Goal: Information Seeking & Learning: Learn about a topic

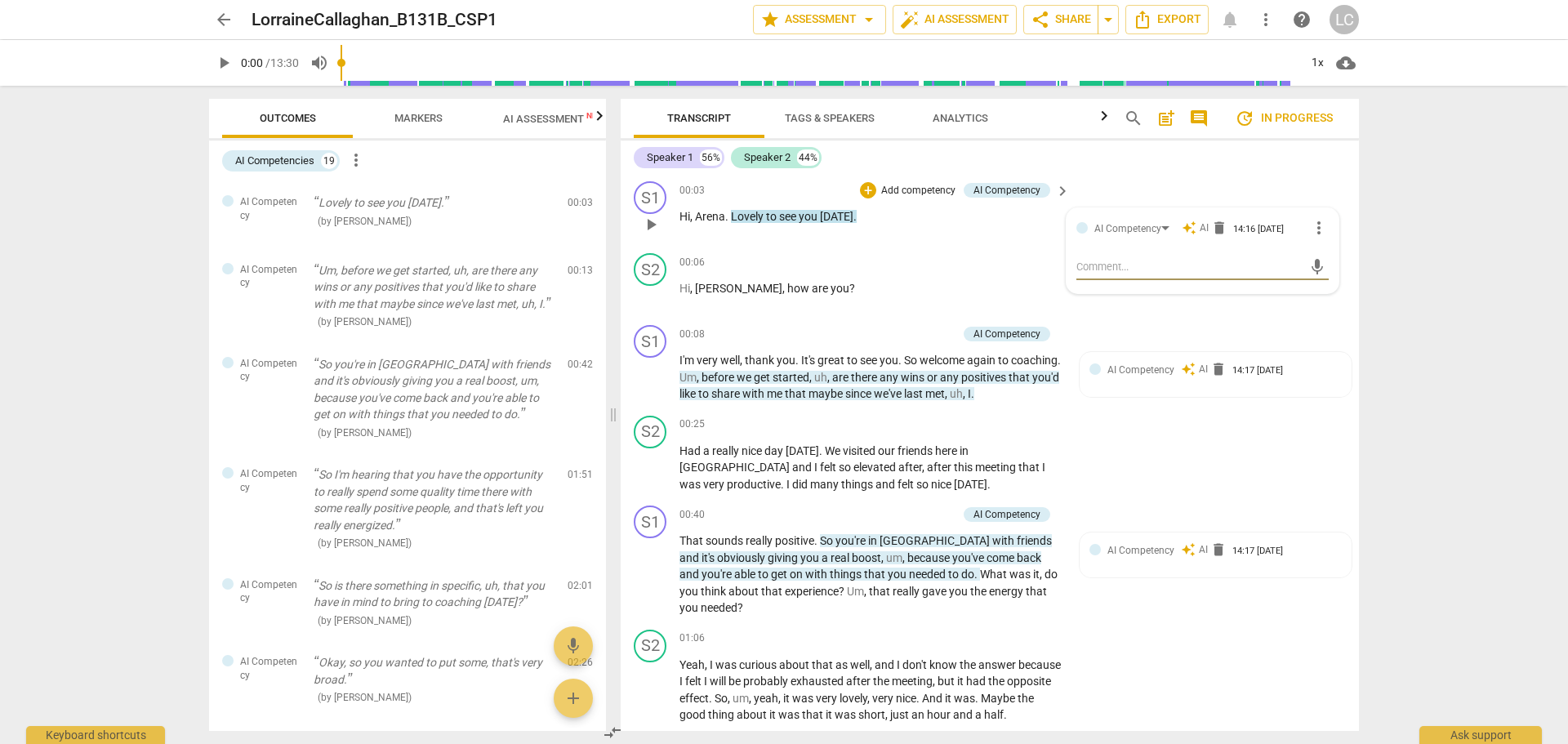
click at [1311, 267] on span "mic" at bounding box center [1317, 267] width 20 height 20
click at [1079, 301] on span "check_circle" at bounding box center [1089, 305] width 20 height 20
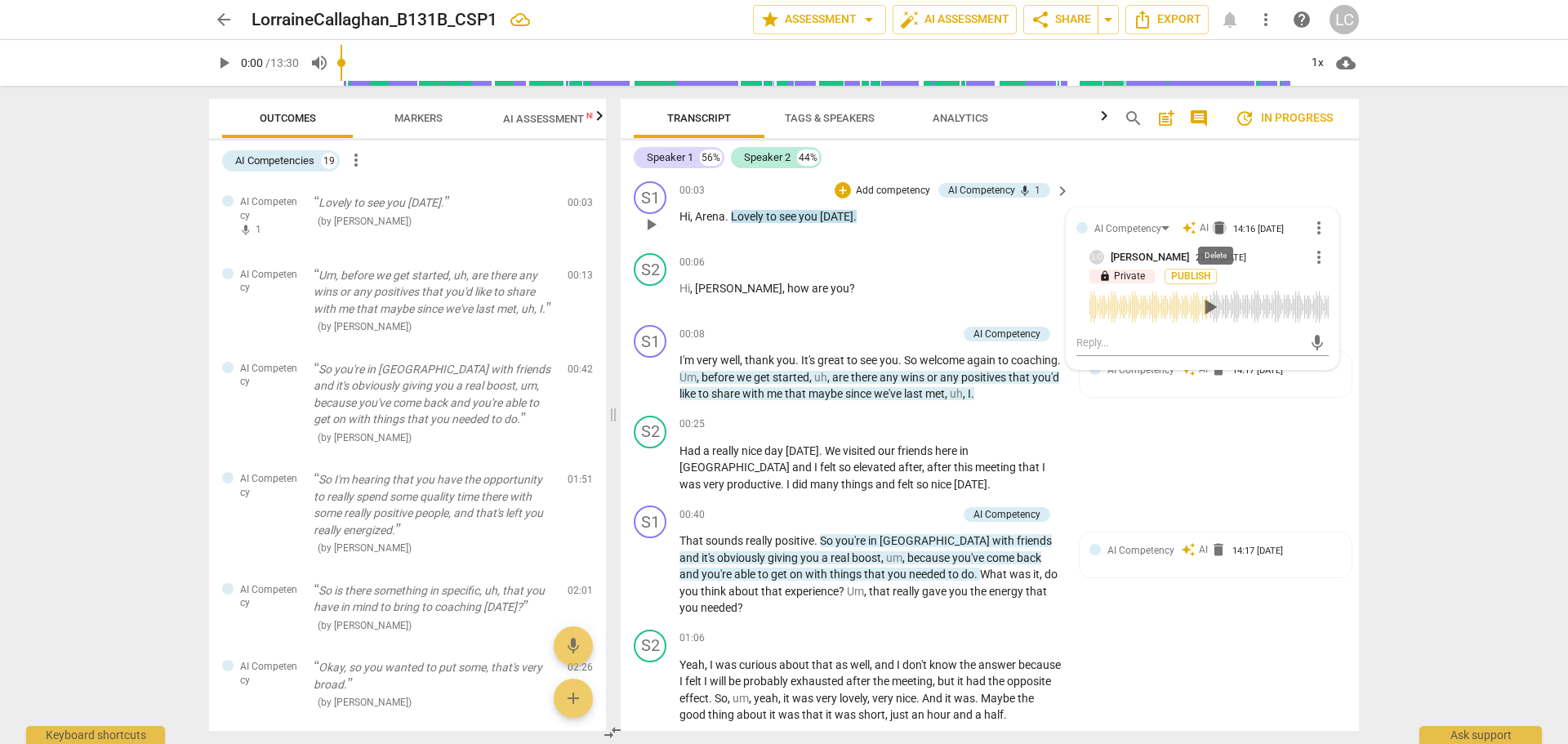
click at [1216, 227] on span "delete" at bounding box center [1219, 227] width 16 height 16
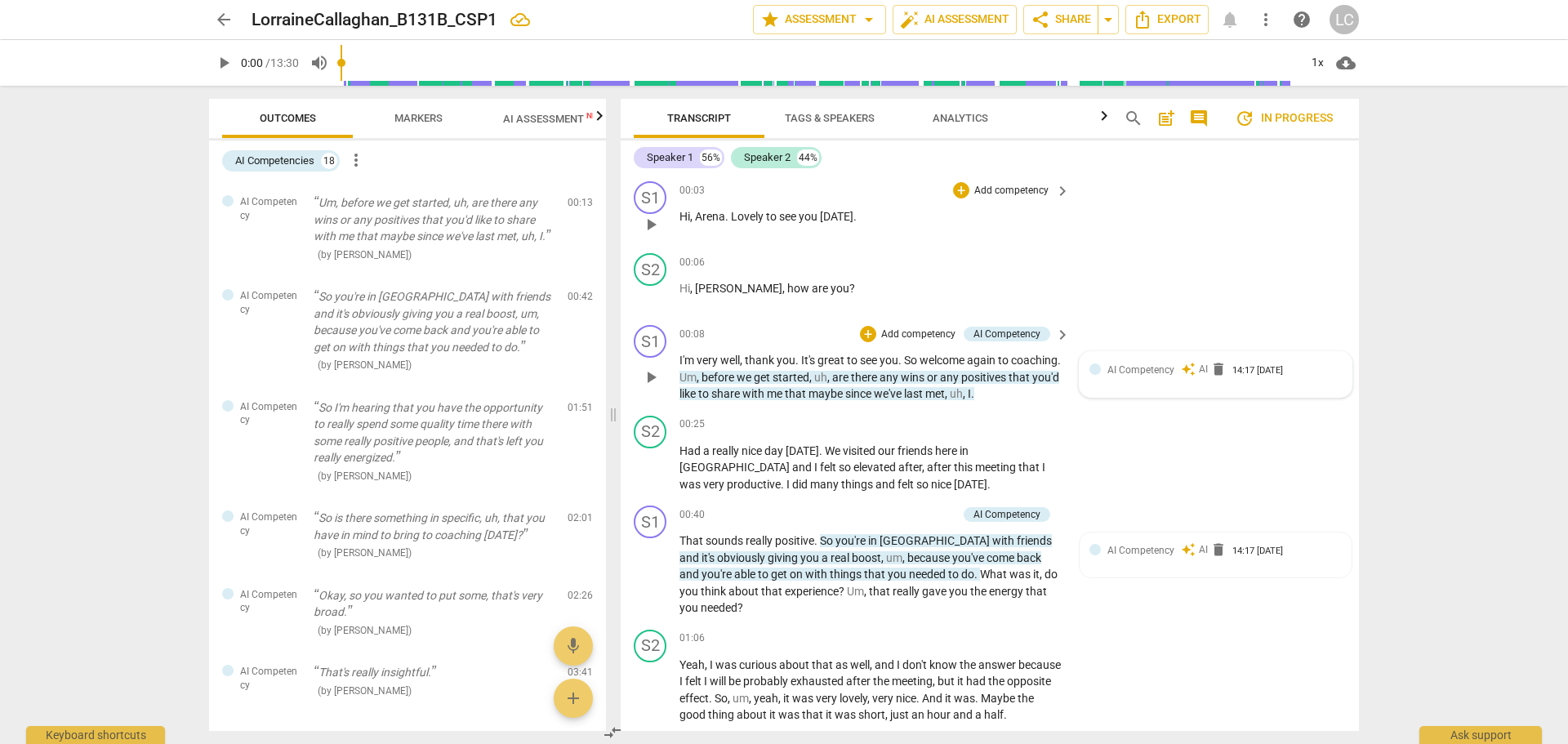
click at [1093, 370] on div at bounding box center [1095, 369] width 11 height 11
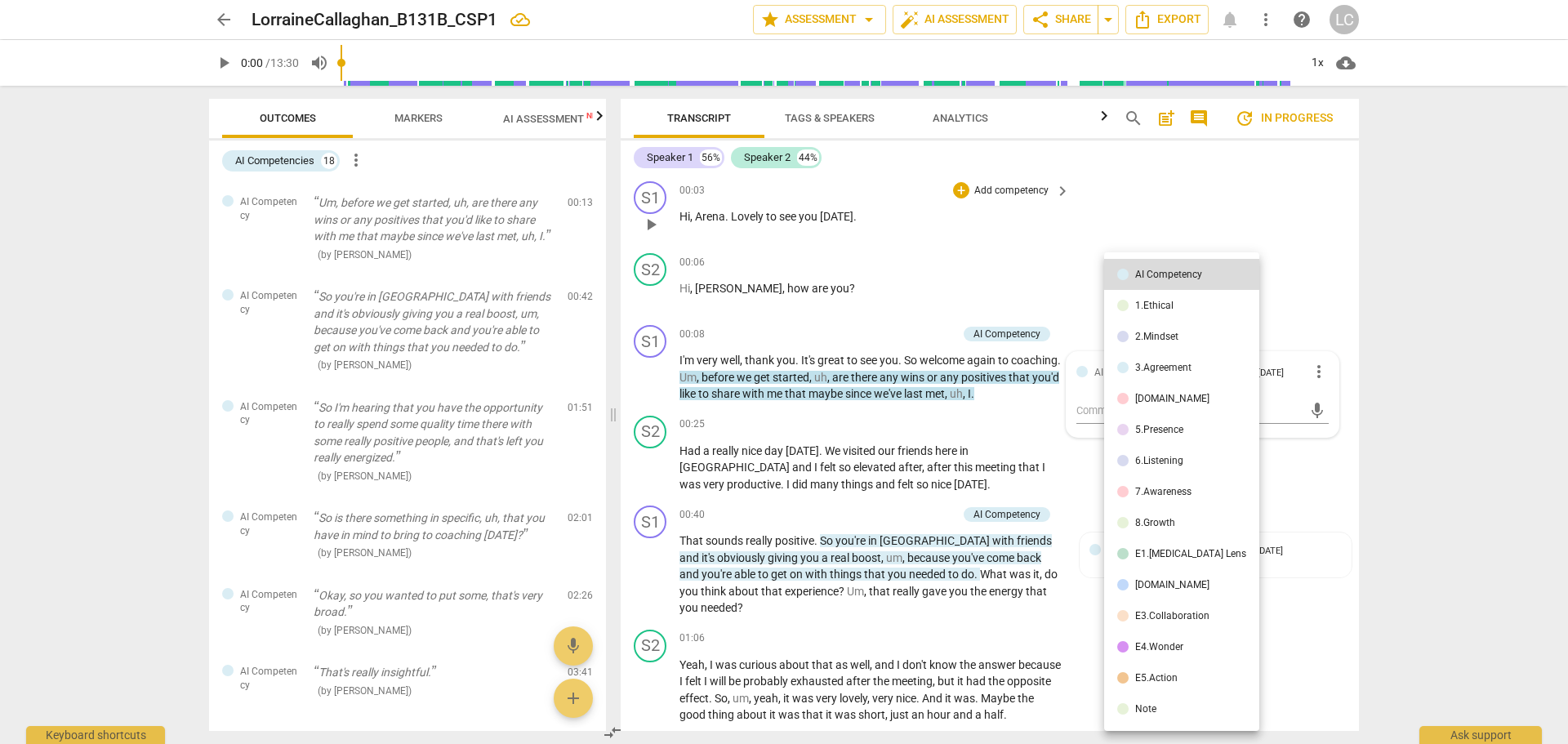
click at [1072, 299] on div at bounding box center [784, 372] width 1568 height 744
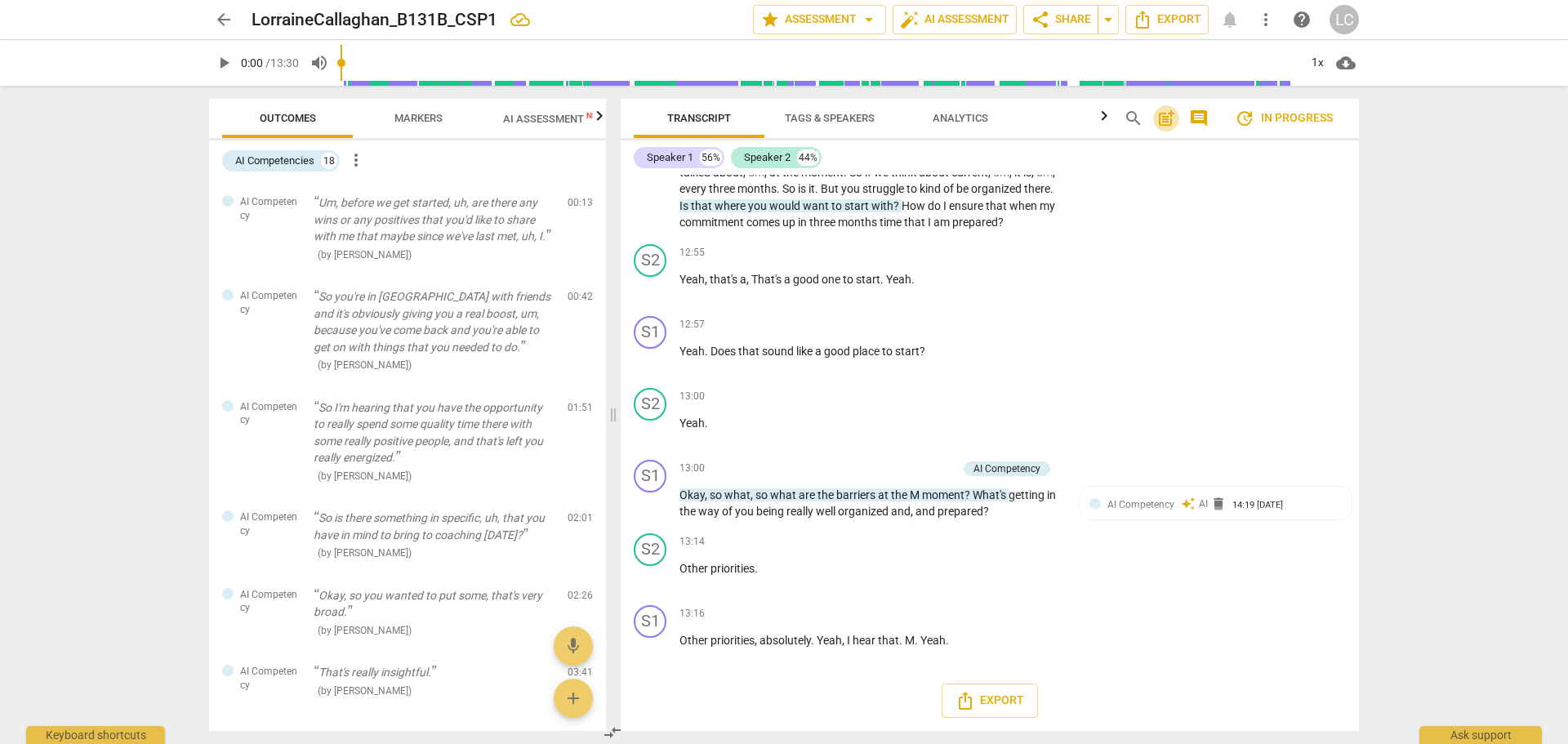
click at [1164, 120] on span "post_add" at bounding box center [1166, 118] width 20 height 20
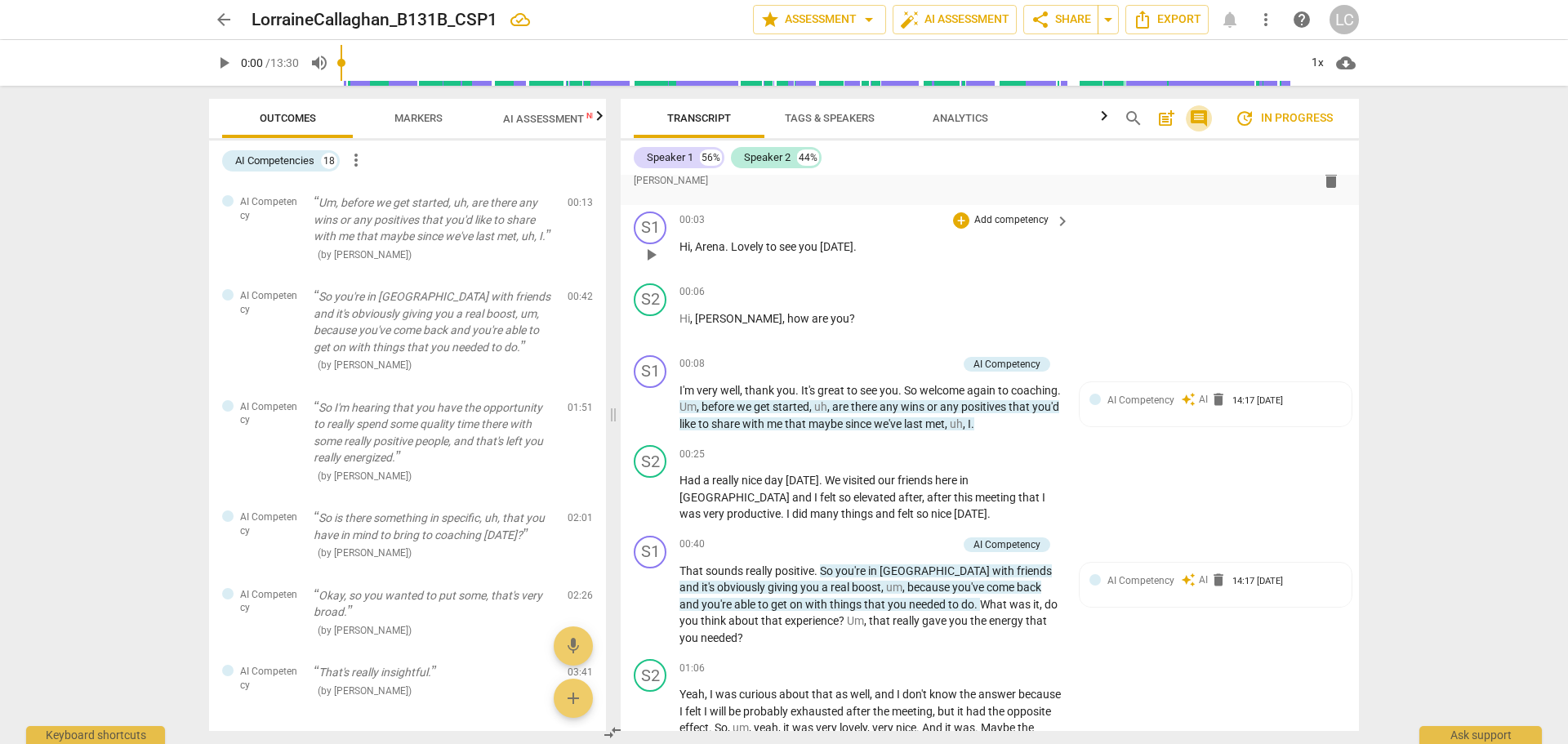
click at [1204, 114] on span "comment" at bounding box center [1199, 118] width 20 height 20
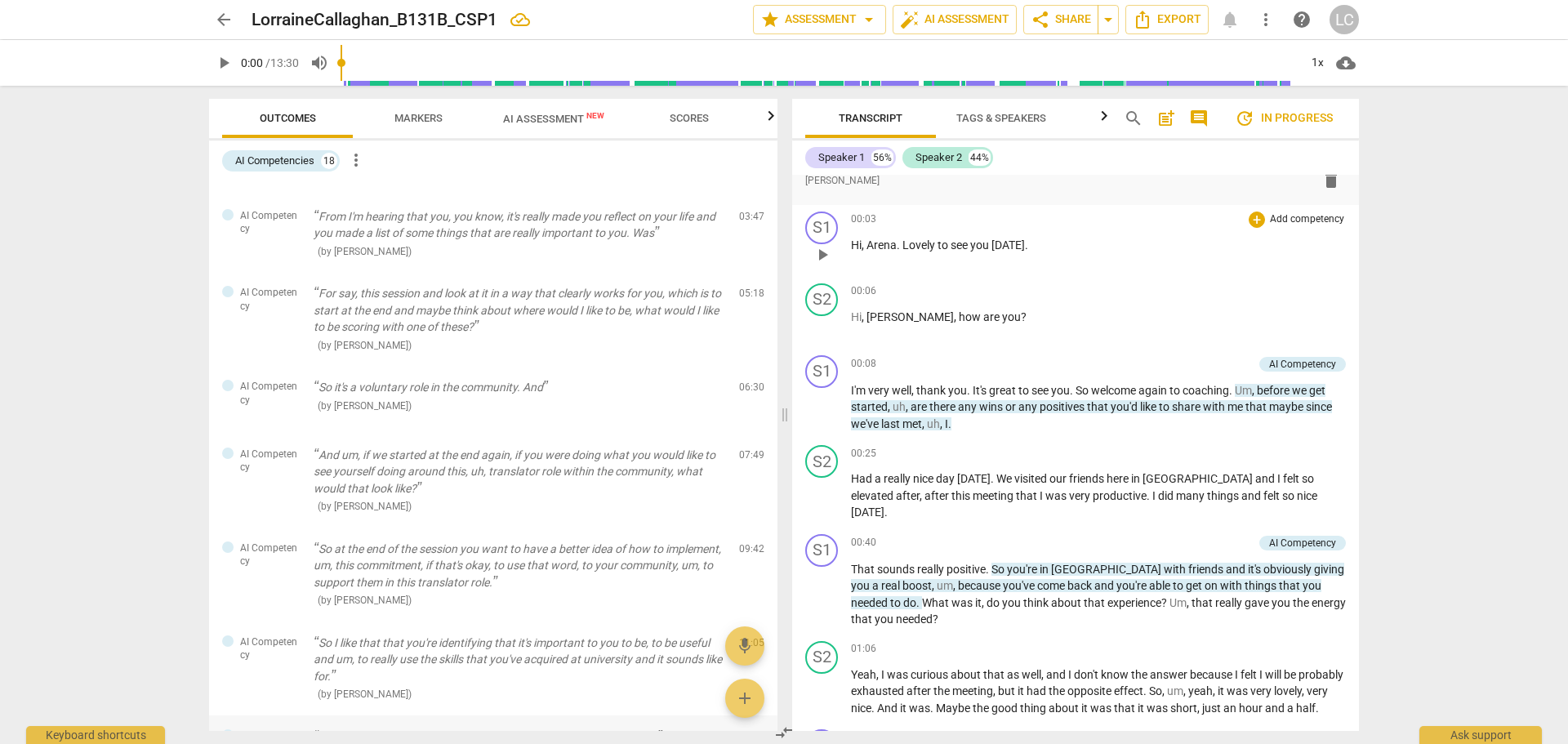
scroll to position [0, 0]
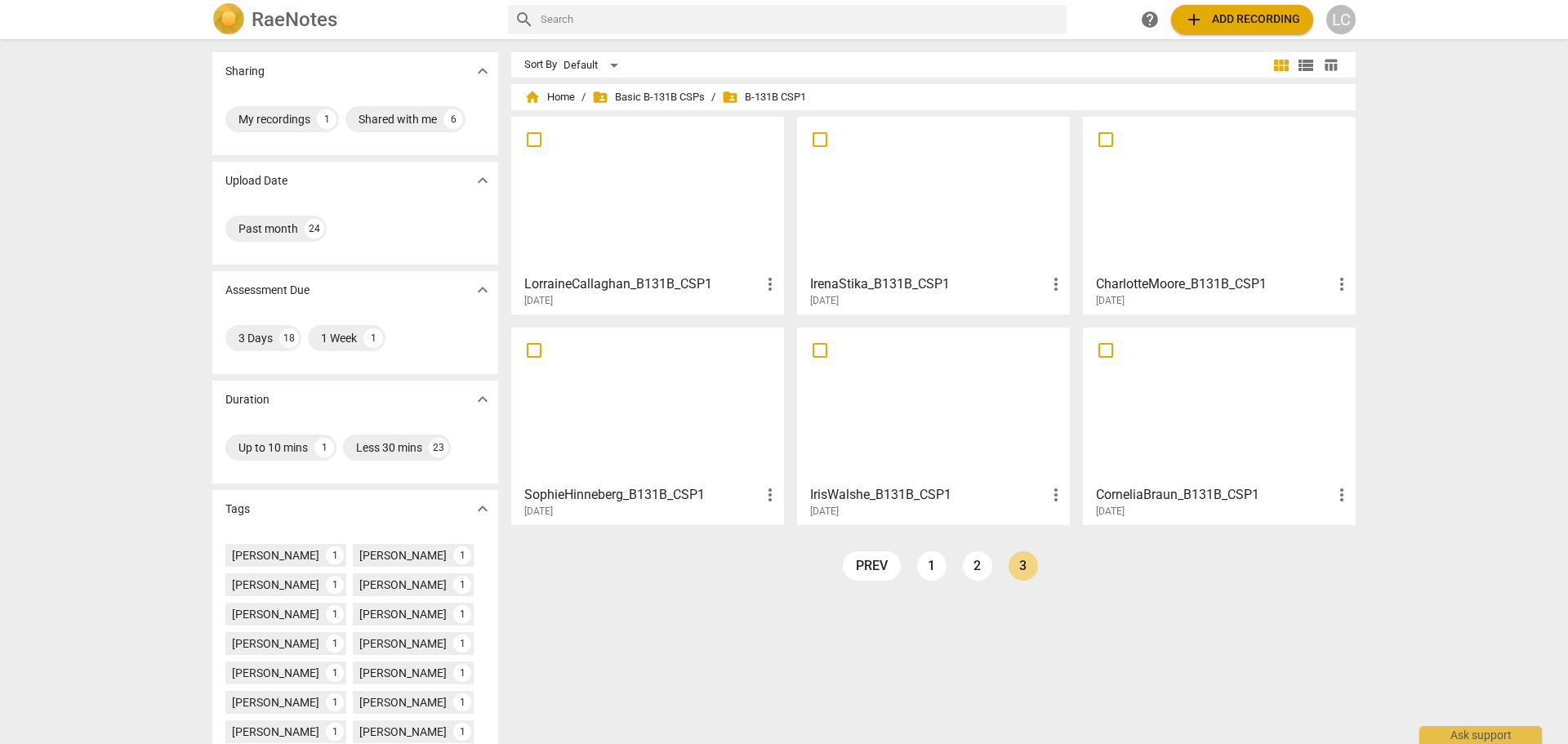
click at [904, 209] on div at bounding box center [934, 195] width 262 height 145
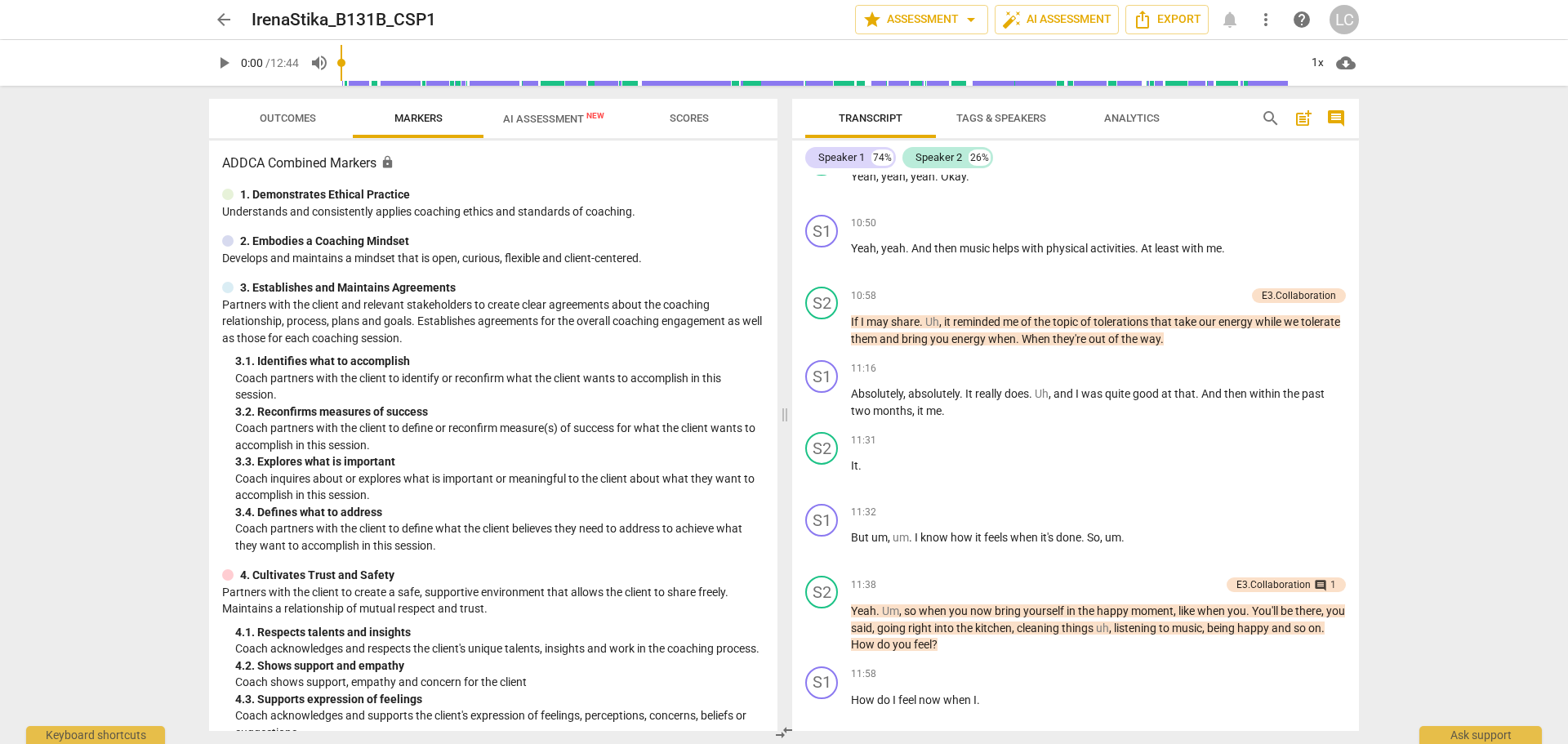
scroll to position [5122, 0]
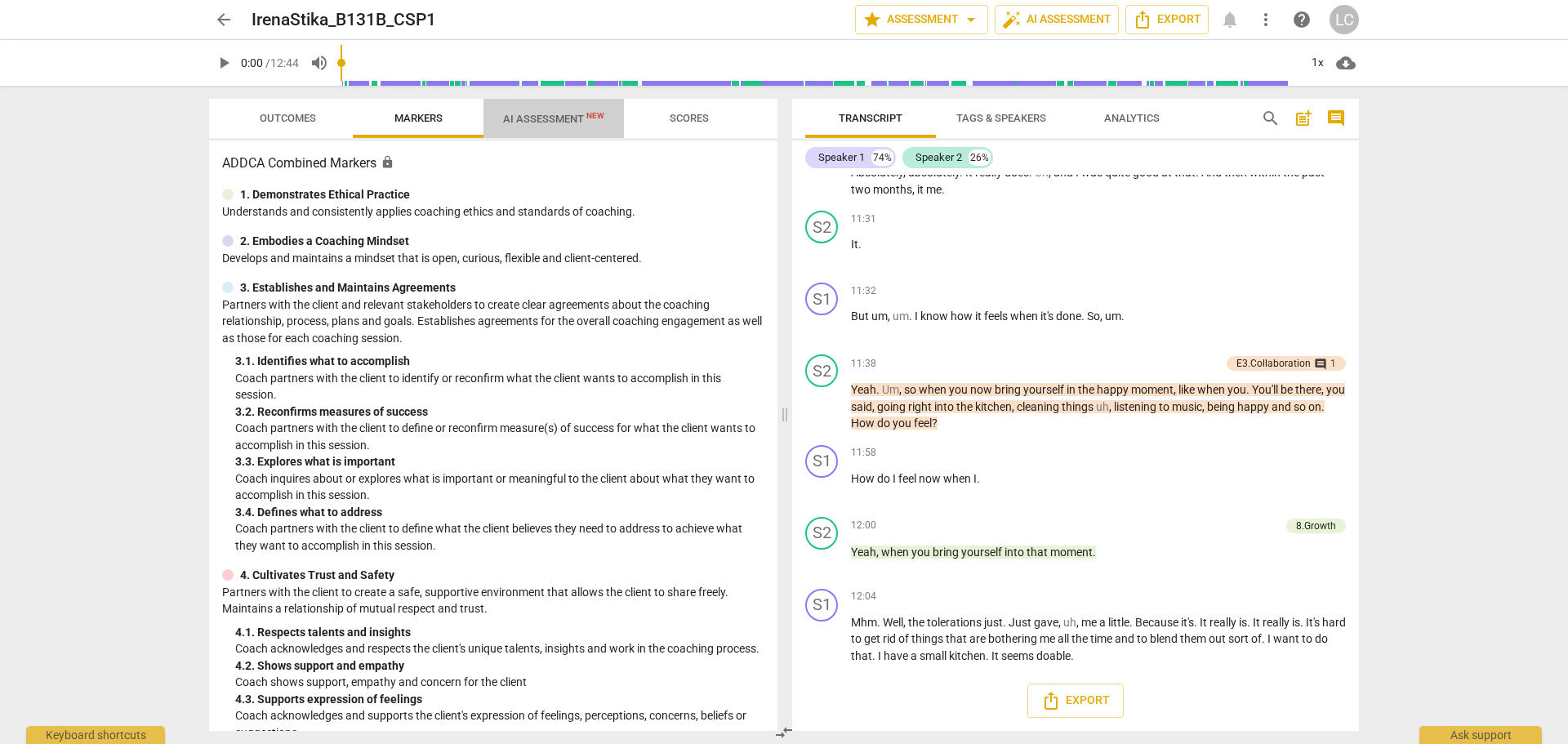
click at [562, 115] on span "AI Assessment New" at bounding box center [554, 119] width 102 height 12
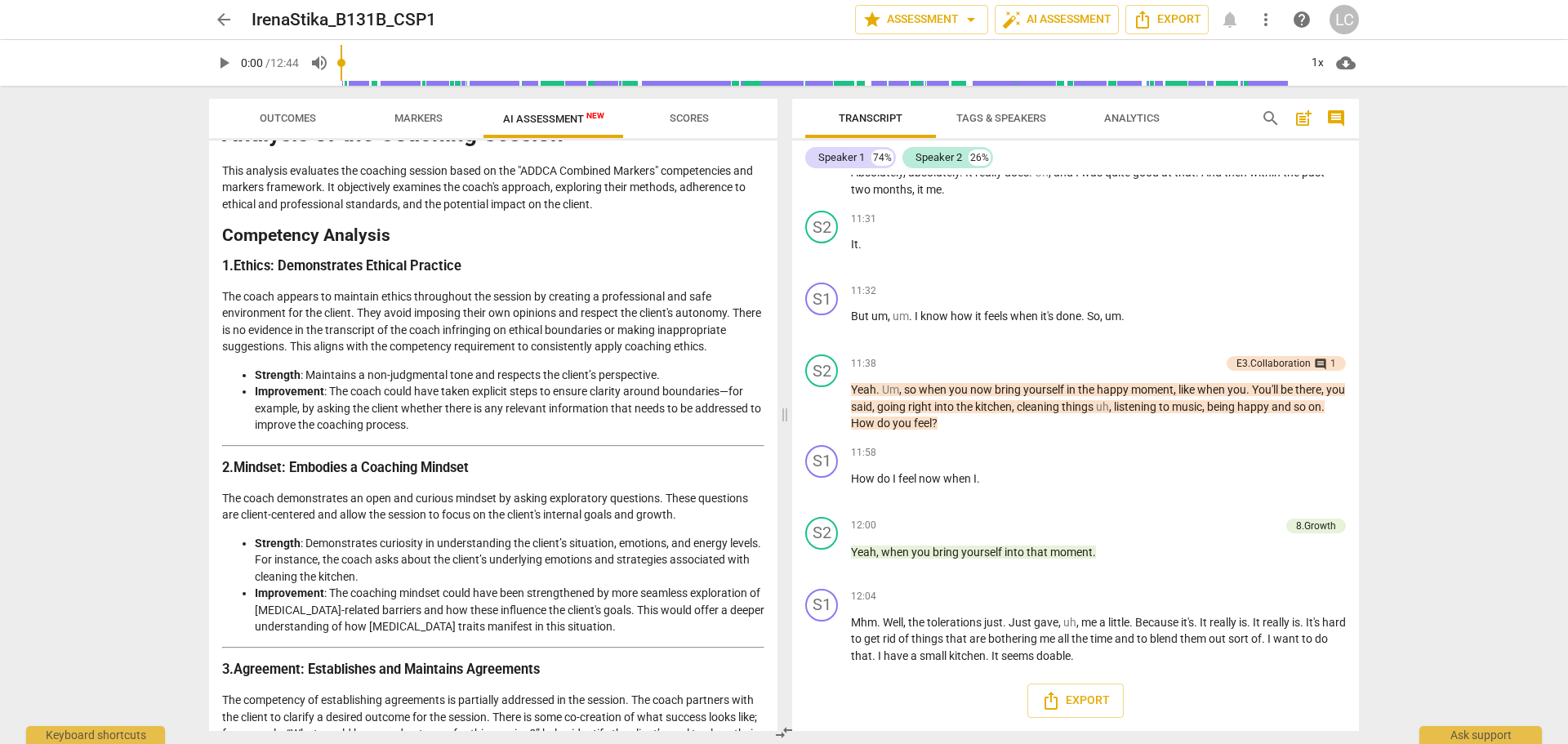
scroll to position [0, 0]
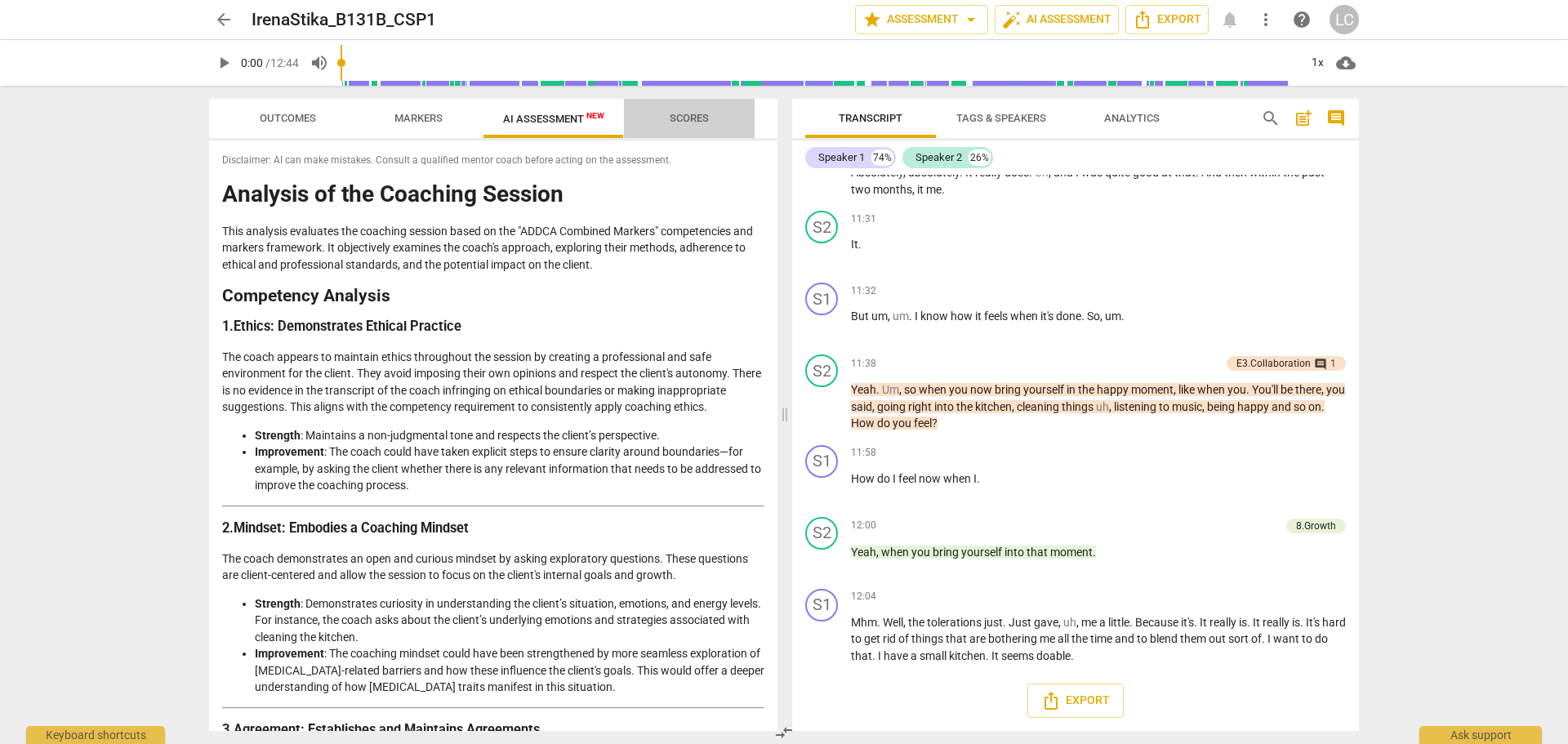
click at [680, 121] on span "Scores" at bounding box center [689, 118] width 40 height 12
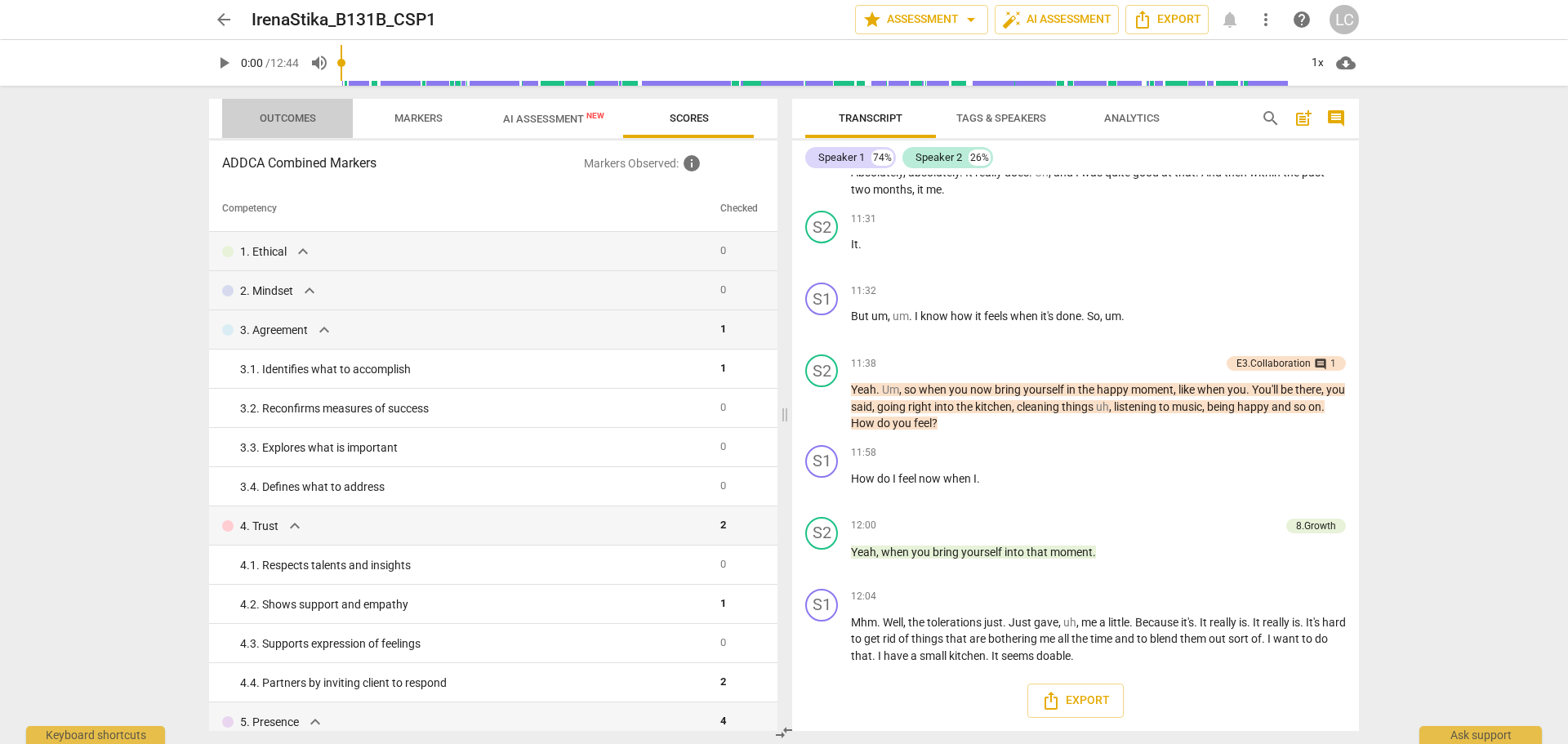
click at [309, 115] on span "Outcomes" at bounding box center [288, 118] width 57 height 12
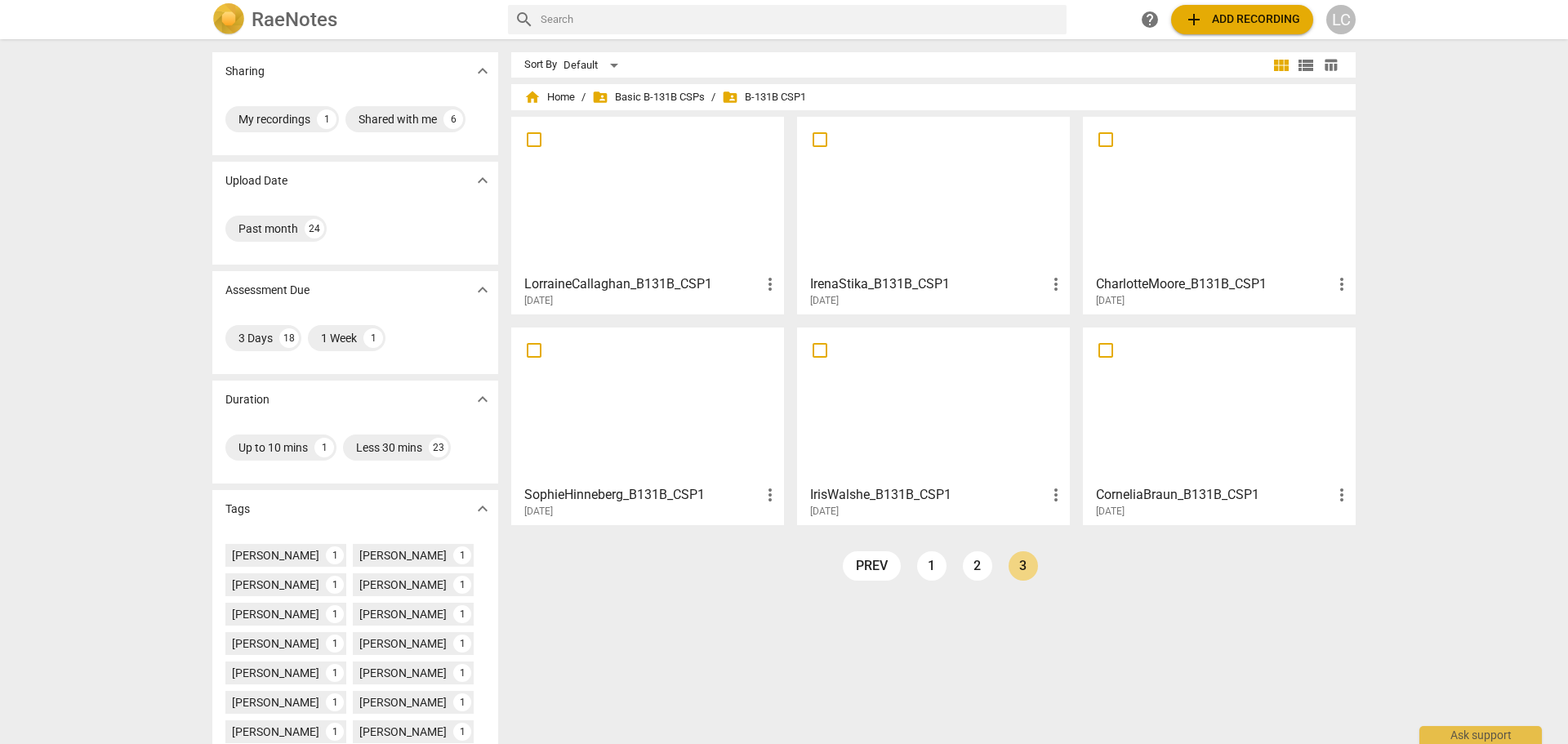
click at [614, 185] on div at bounding box center [648, 195] width 262 height 145
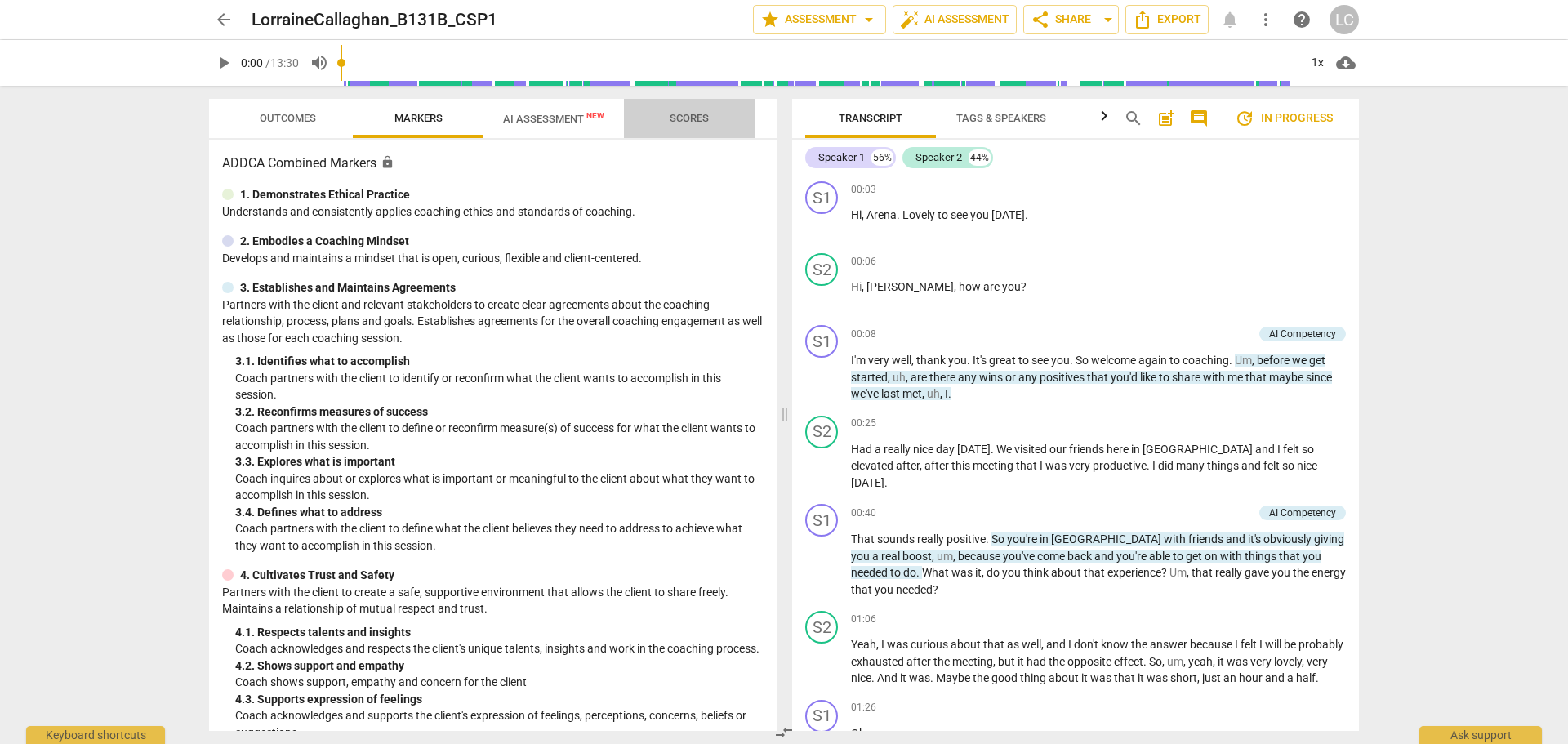
click at [697, 115] on span "Scores" at bounding box center [689, 118] width 40 height 12
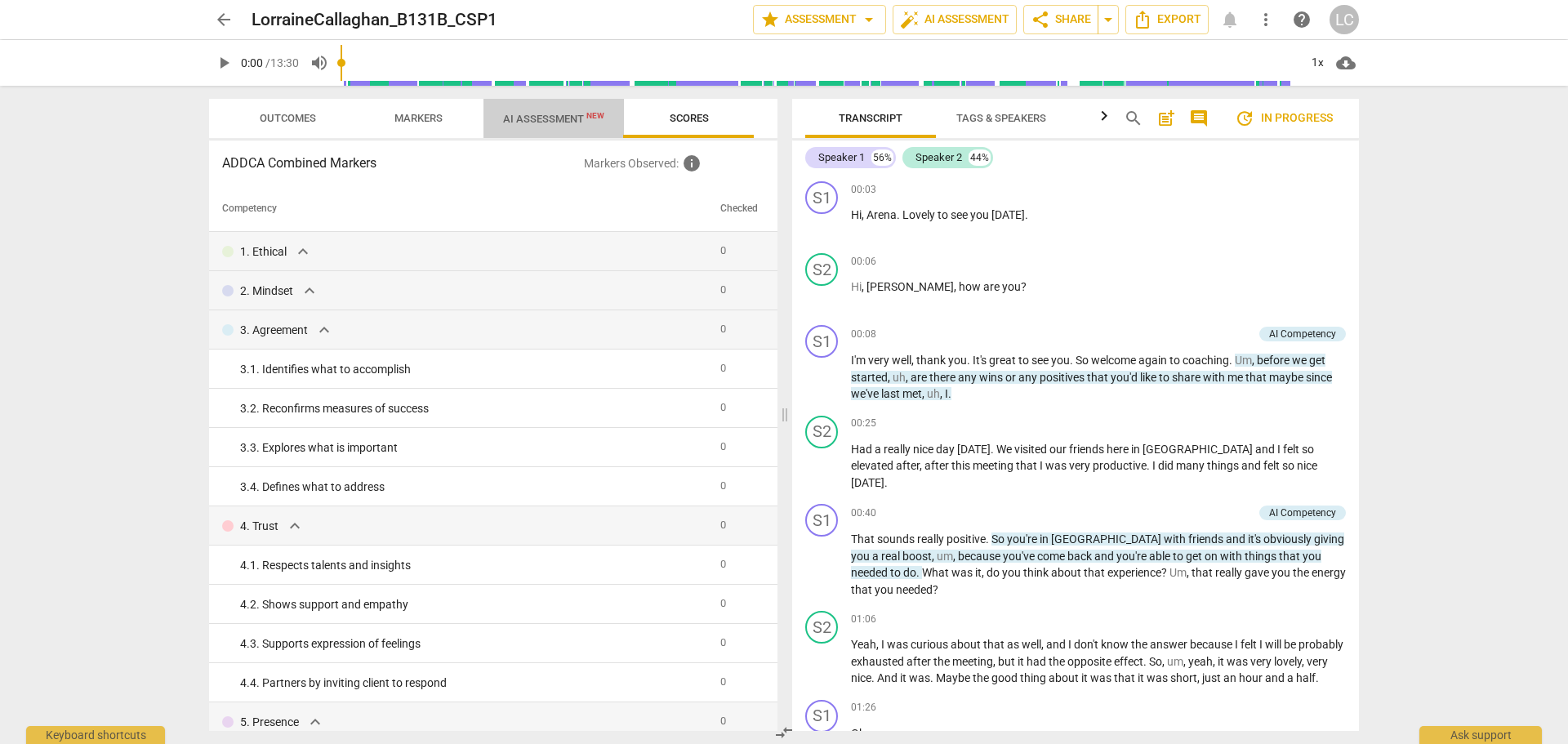
click at [550, 121] on span "AI Assessment New" at bounding box center [554, 119] width 102 height 12
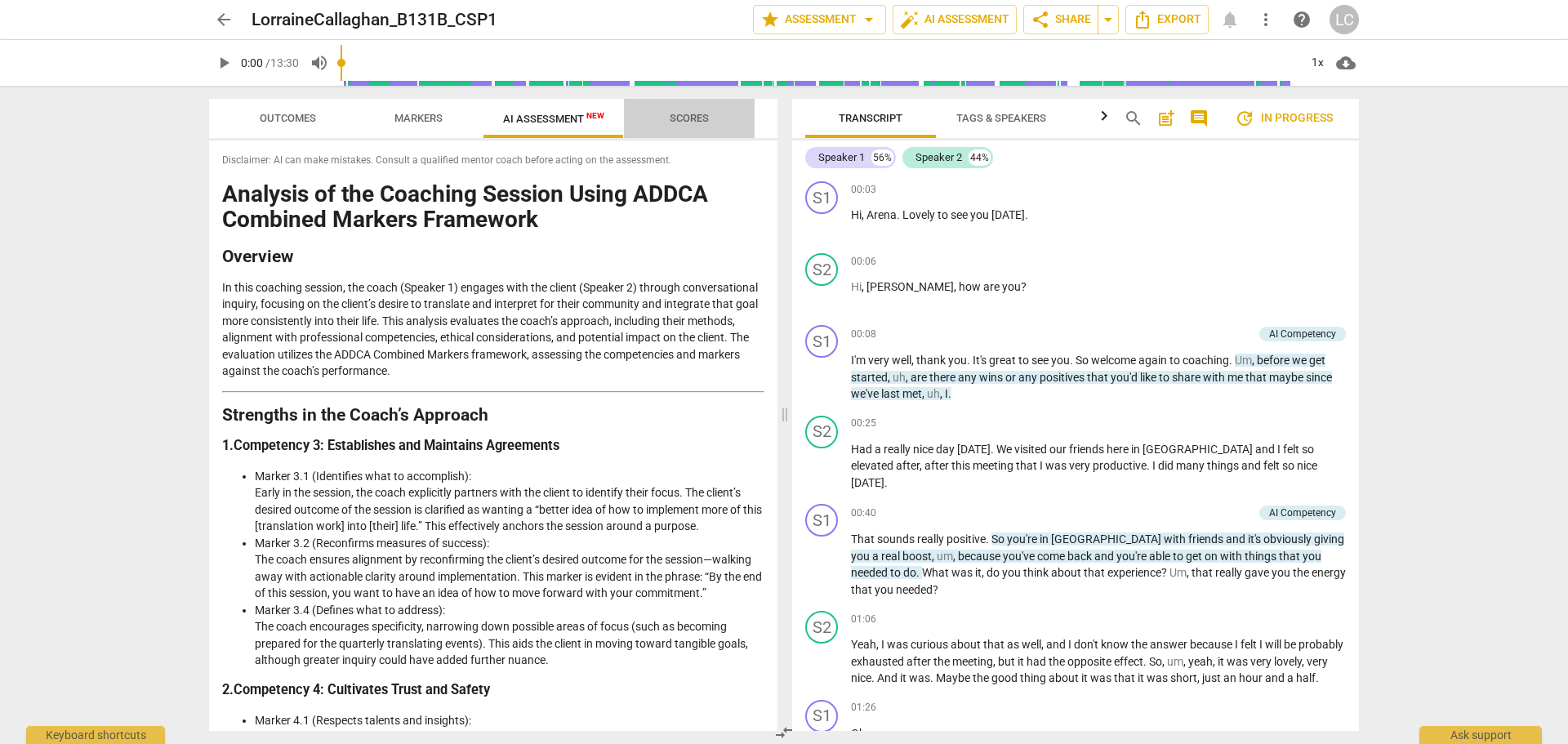
click at [688, 114] on span "Scores" at bounding box center [689, 118] width 40 height 12
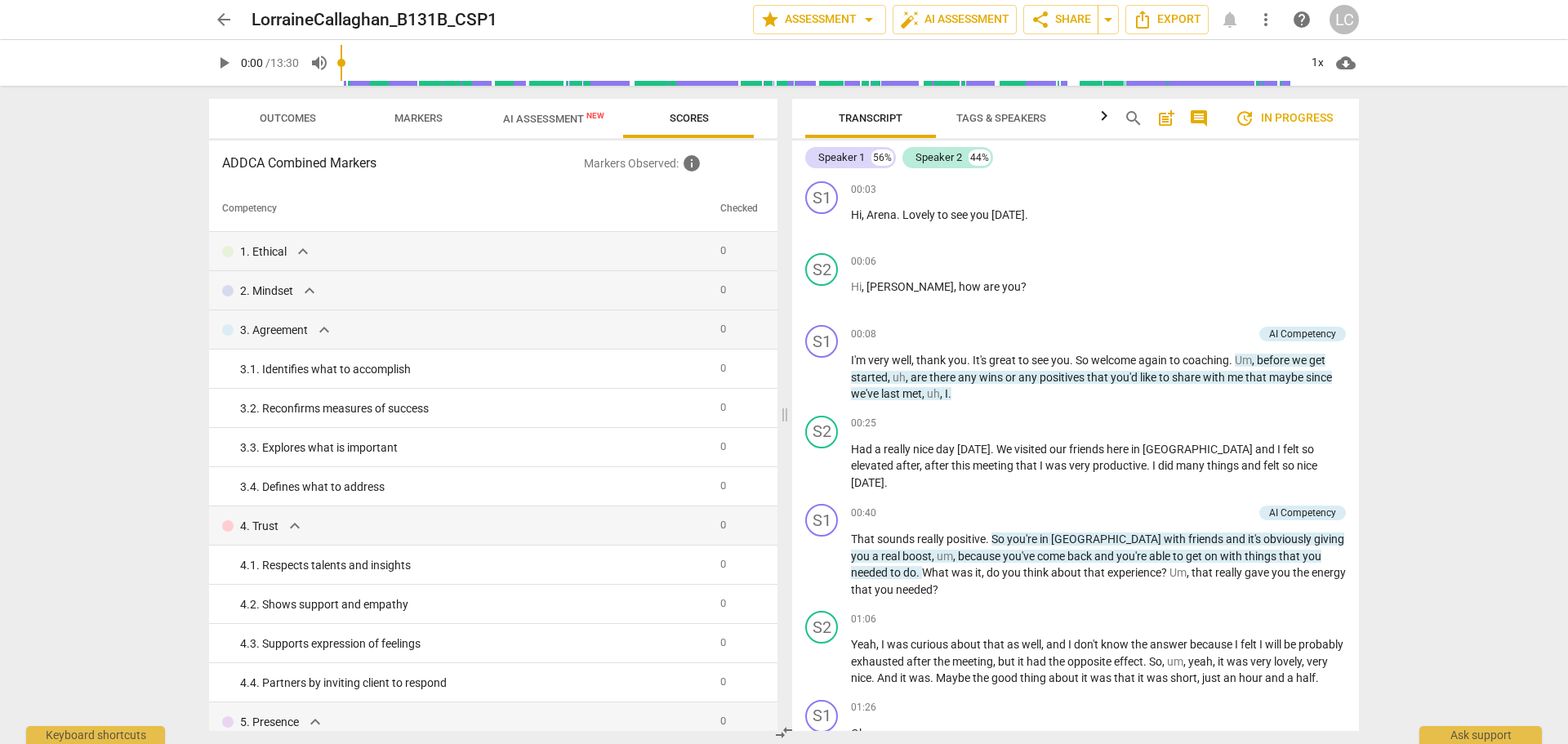
click at [431, 116] on span "Markers" at bounding box center [418, 118] width 48 height 12
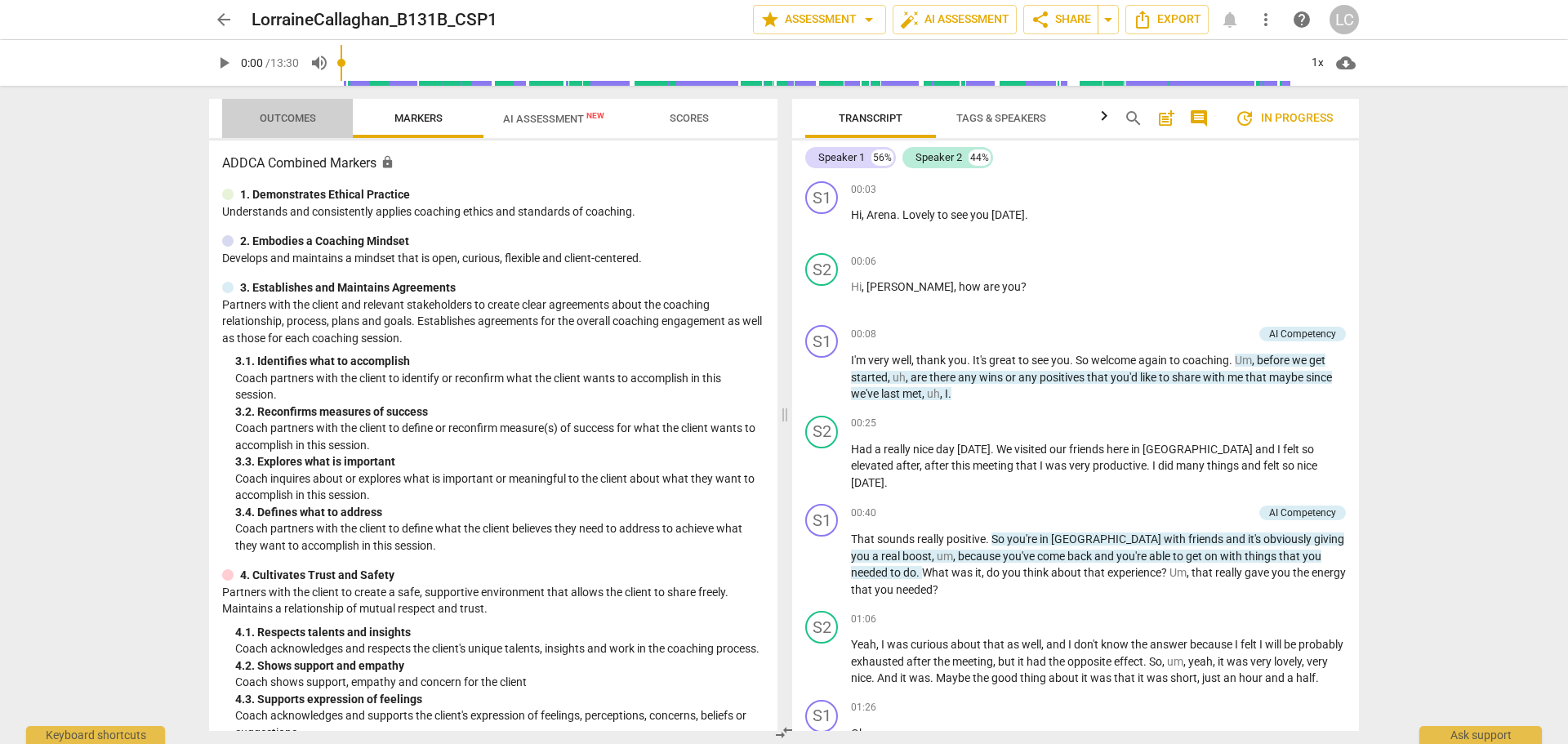
click at [293, 121] on span "Outcomes" at bounding box center [288, 118] width 57 height 12
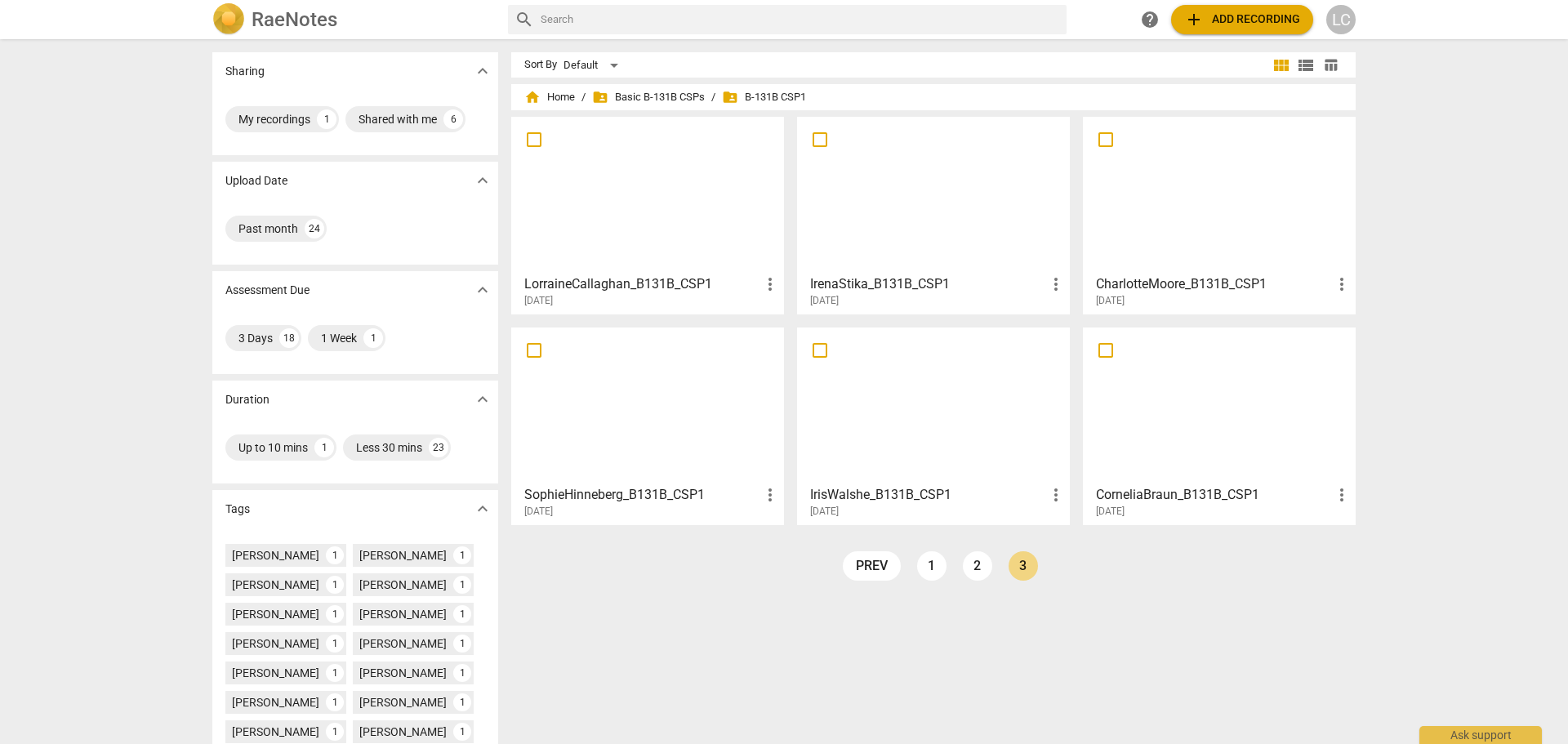
click at [893, 415] on div at bounding box center [934, 406] width 262 height 145
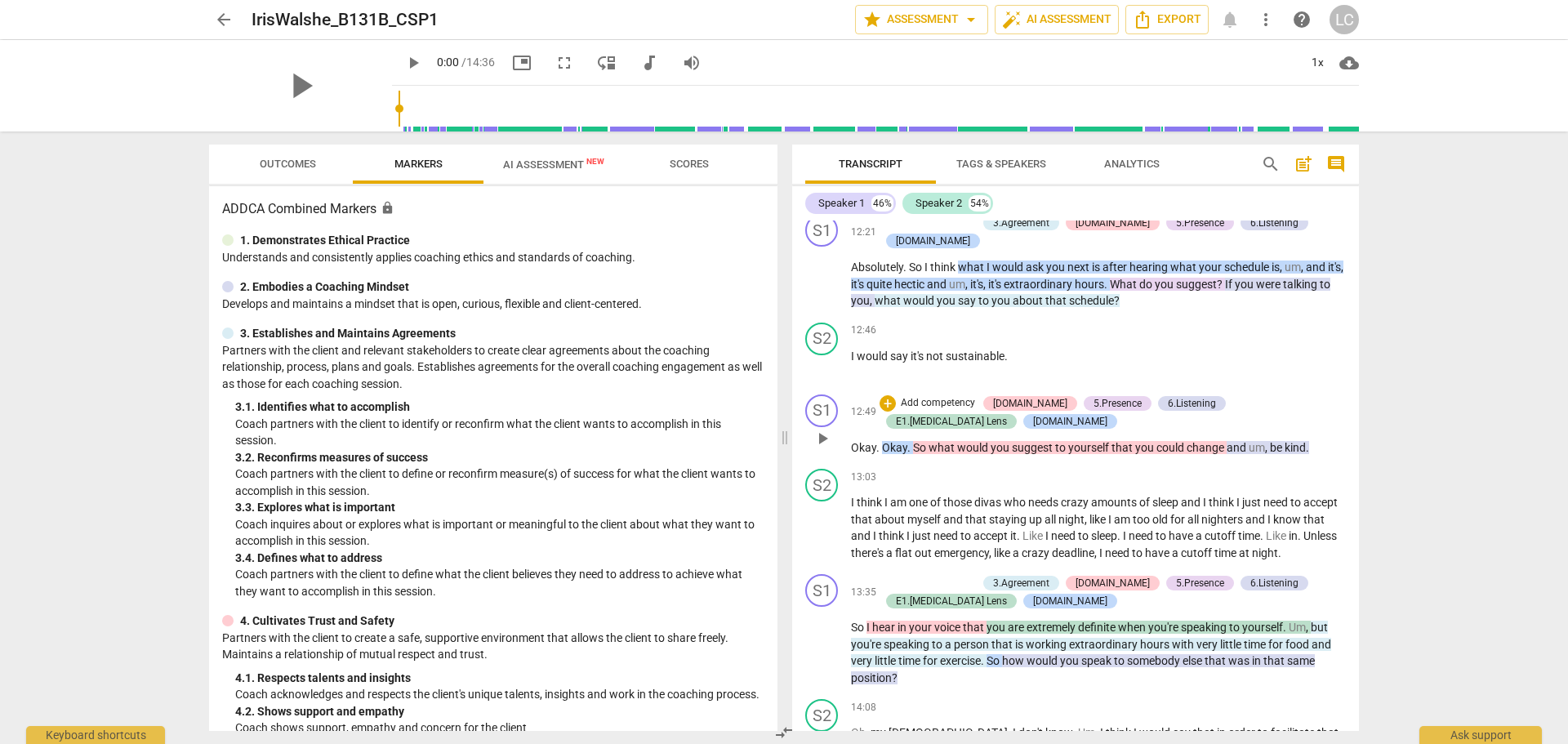
scroll to position [5200, 0]
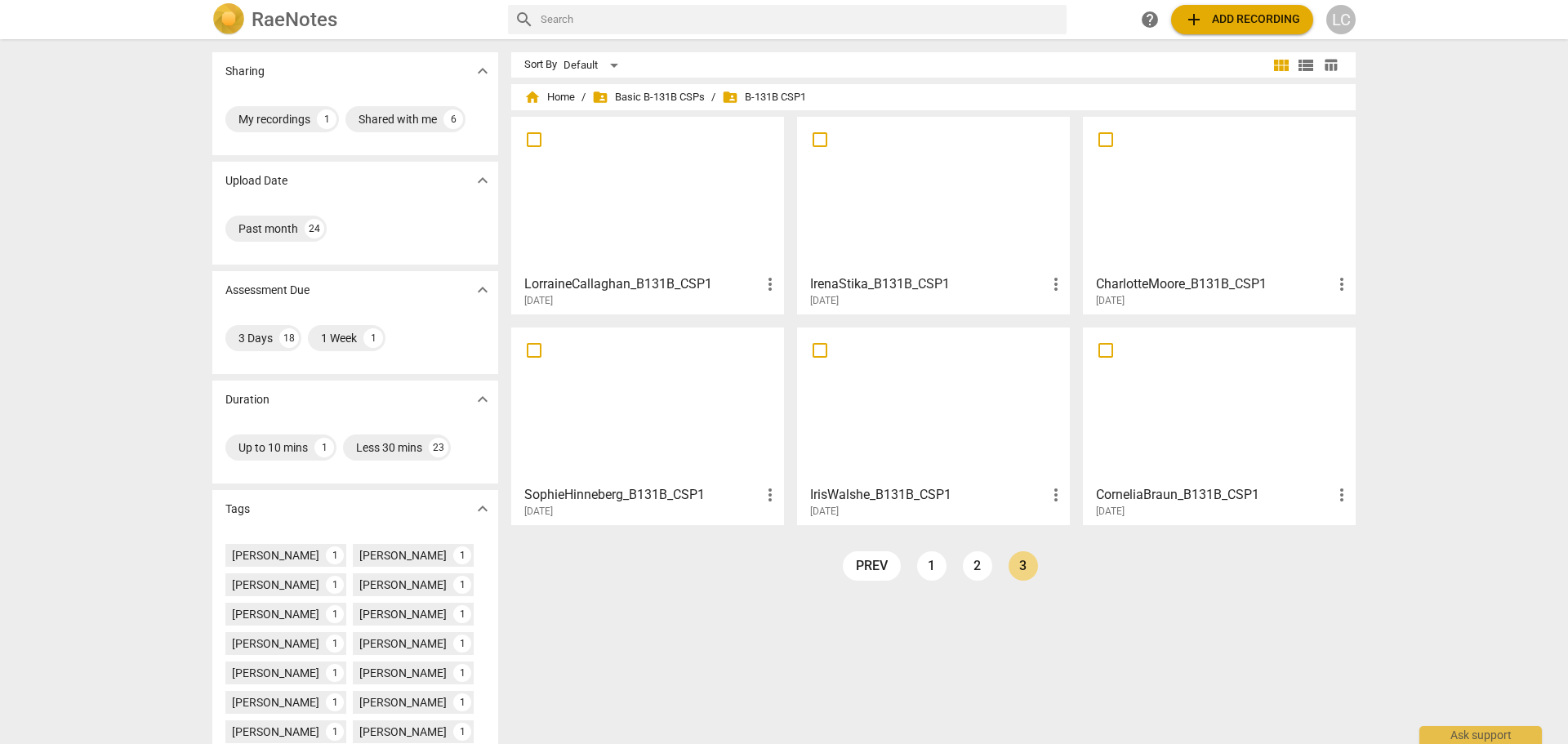
click at [1247, 237] on div at bounding box center [1220, 195] width 262 height 145
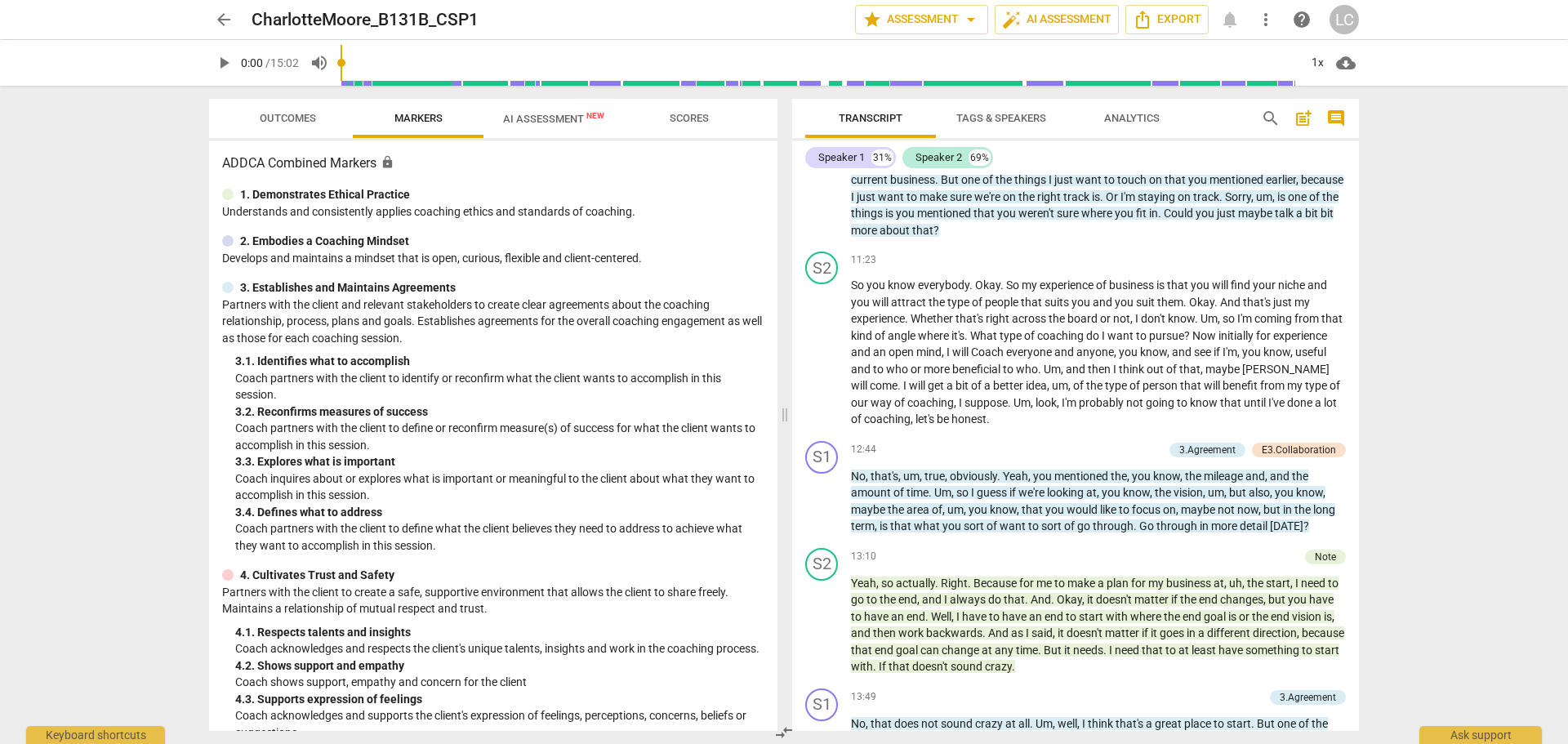
scroll to position [3635, 0]
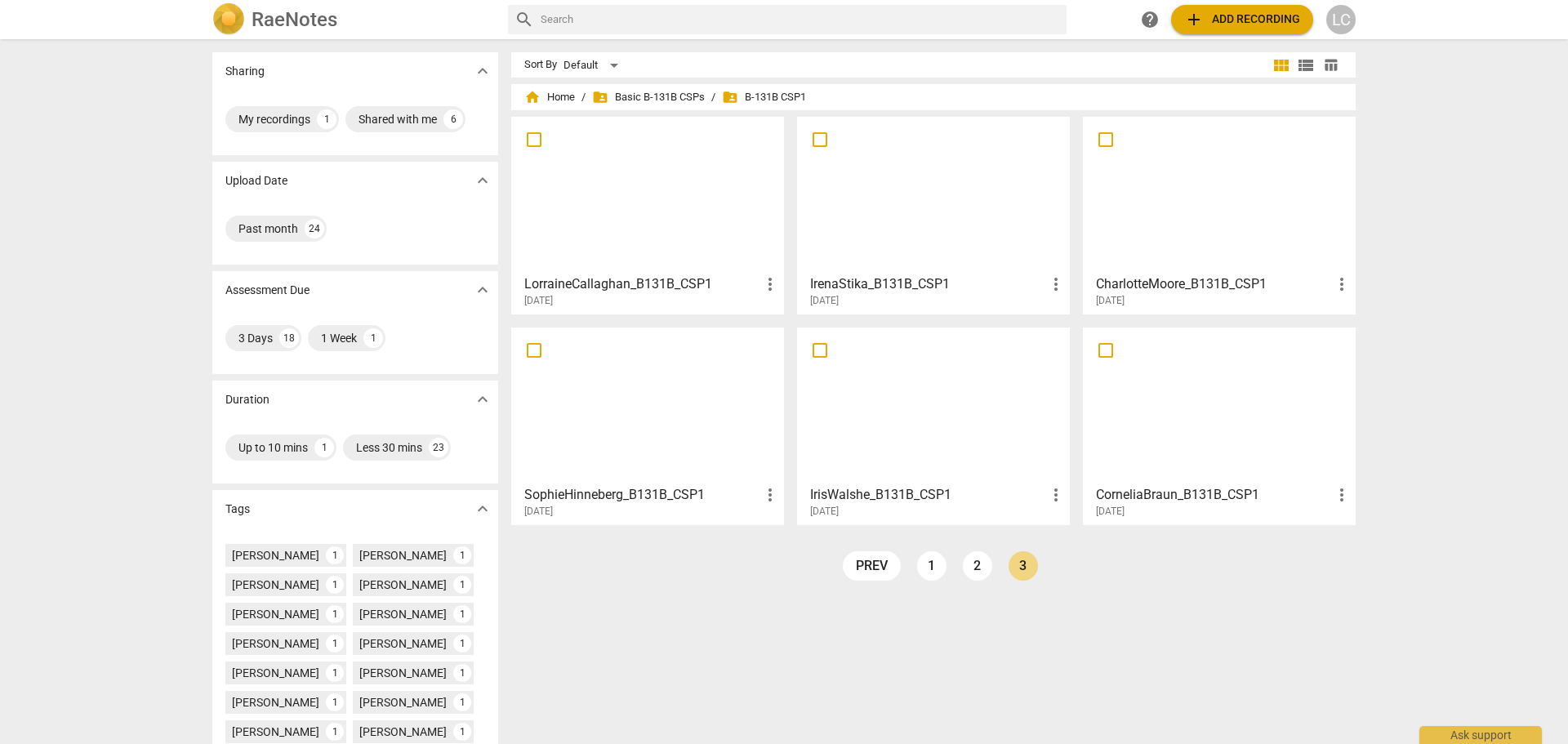
click at [705, 218] on div at bounding box center [648, 195] width 262 height 145
